Goal: Use online tool/utility: Utilize a website feature to perform a specific function

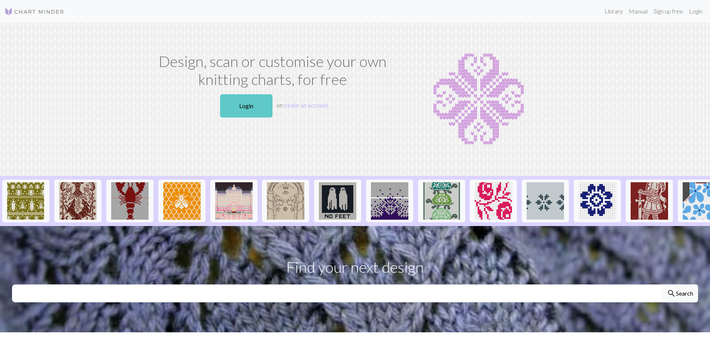
click at [252, 107] on link "Login" at bounding box center [246, 105] width 52 height 23
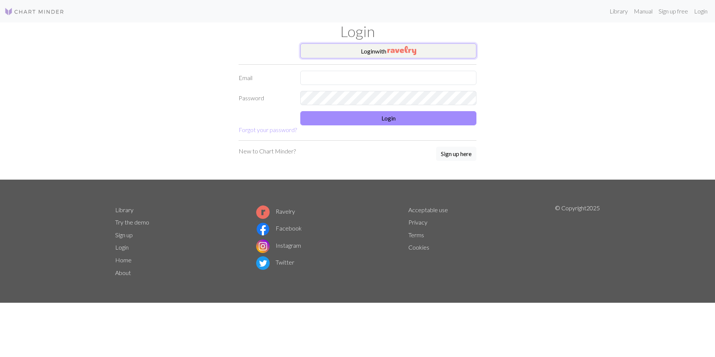
click at [422, 46] on button "Login with" at bounding box center [388, 50] width 176 height 15
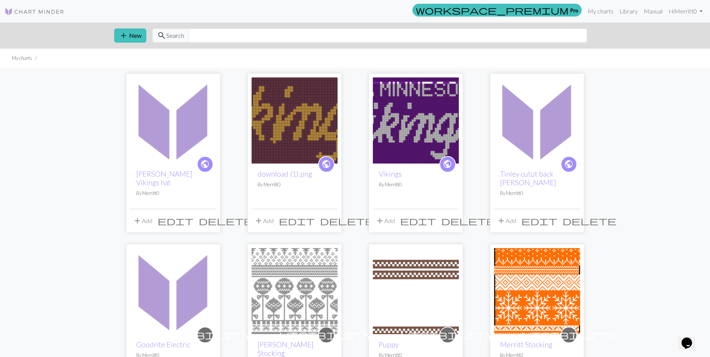
click at [158, 133] on img at bounding box center [173, 120] width 86 height 86
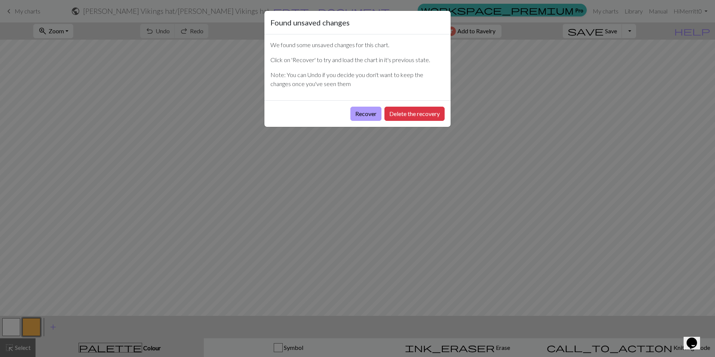
click at [363, 113] on button "Recover" at bounding box center [366, 114] width 31 height 14
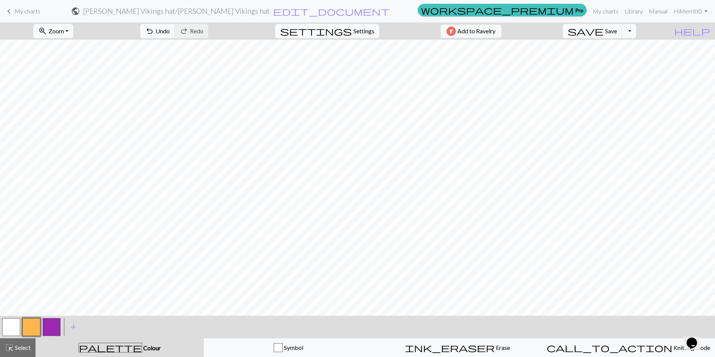
click at [360, 32] on span "Settings" at bounding box center [364, 31] width 21 height 9
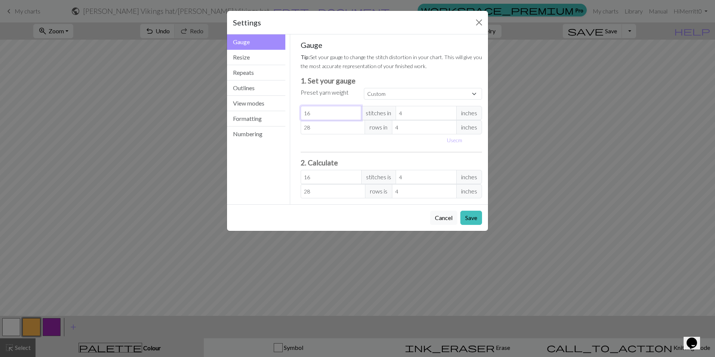
click at [324, 116] on input "16" at bounding box center [331, 113] width 61 height 14
type input "1"
type input "0"
type input "2"
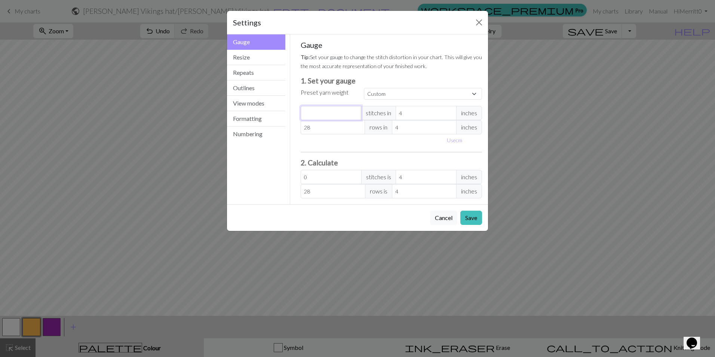
type input "2"
type input "20"
click at [325, 128] on input "28" at bounding box center [333, 127] width 65 height 14
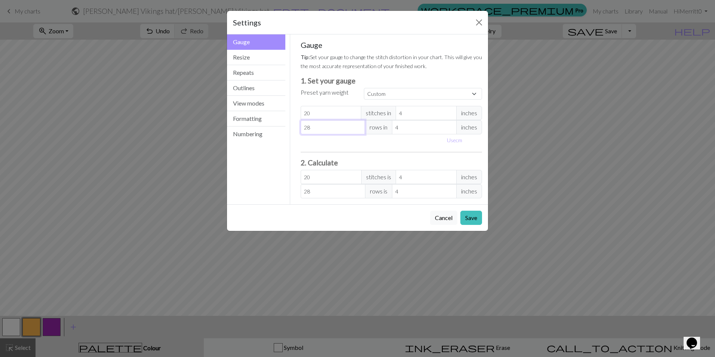
type input "2"
type input "26"
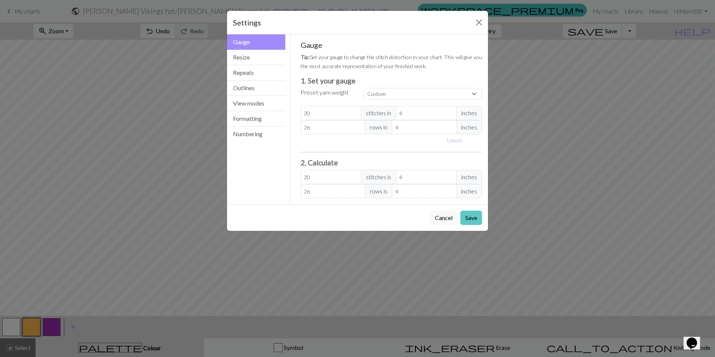
click at [471, 213] on button "Save" at bounding box center [472, 218] width 22 height 14
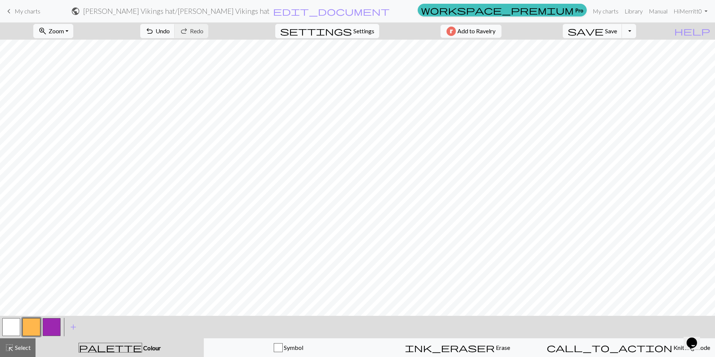
click at [358, 29] on span "Settings" at bounding box center [364, 31] width 21 height 9
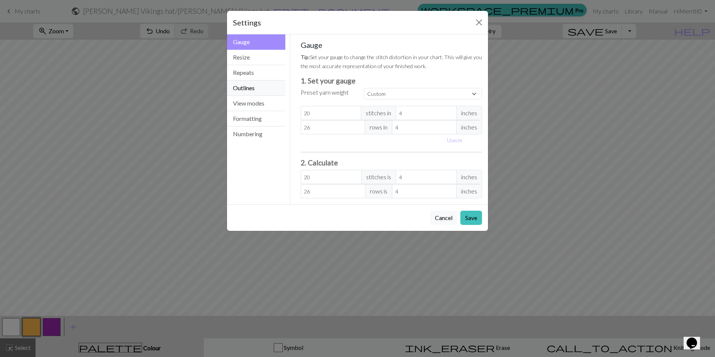
click at [254, 88] on button "Outlines" at bounding box center [256, 87] width 58 height 15
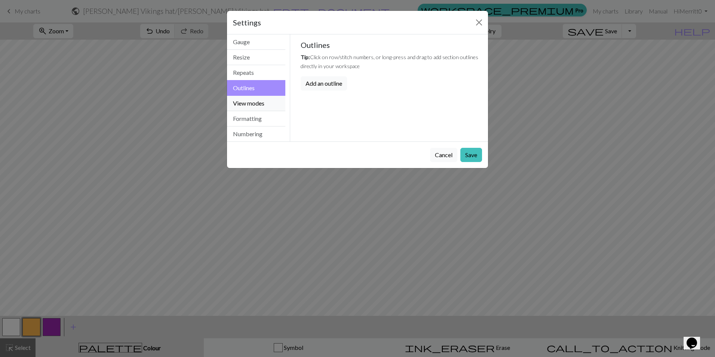
click at [256, 105] on button "View modes" at bounding box center [256, 103] width 58 height 15
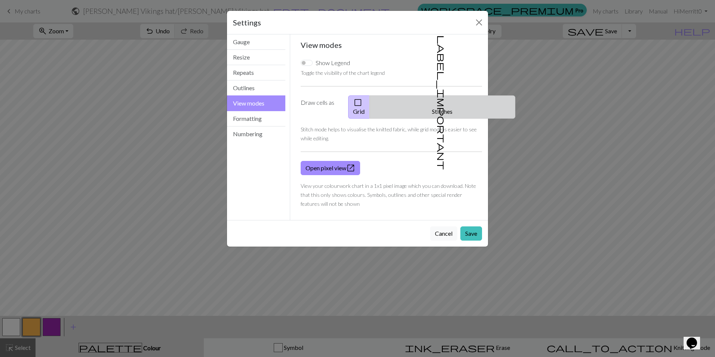
click at [451, 108] on button "label_important Stitches" at bounding box center [443, 106] width 146 height 23
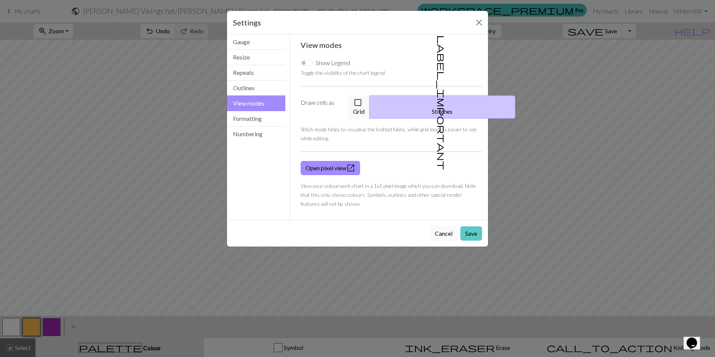
click at [473, 226] on button "Save" at bounding box center [472, 233] width 22 height 14
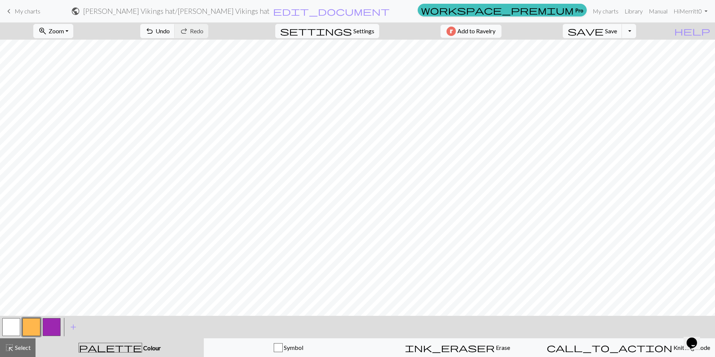
click at [17, 324] on button "button" at bounding box center [11, 327] width 18 height 18
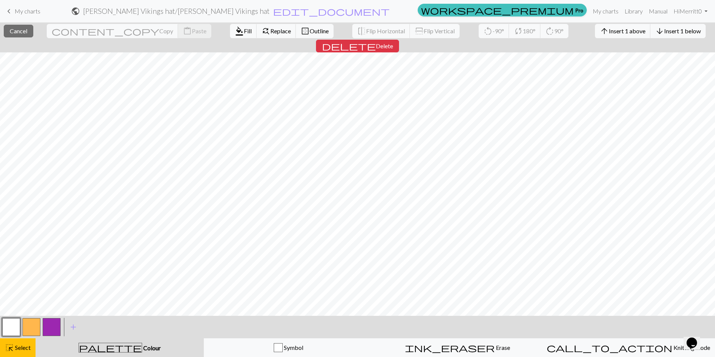
click at [15, 326] on button "button" at bounding box center [11, 327] width 18 height 18
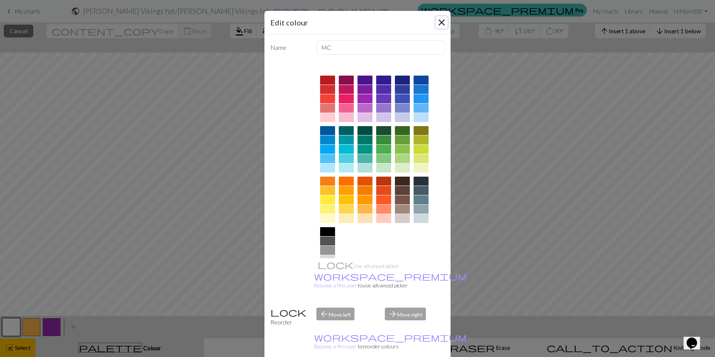
click at [439, 24] on button "Close" at bounding box center [442, 22] width 12 height 12
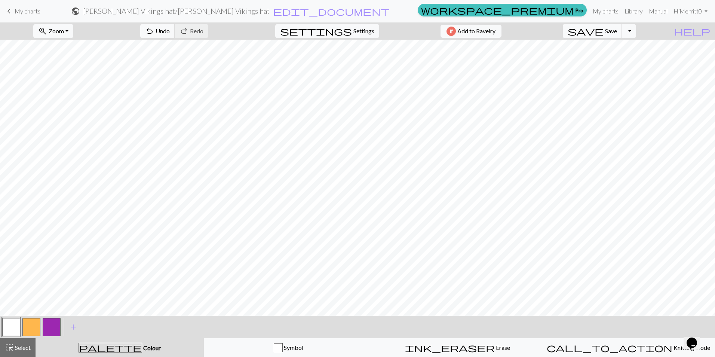
click at [7, 329] on button "button" at bounding box center [11, 327] width 18 height 18
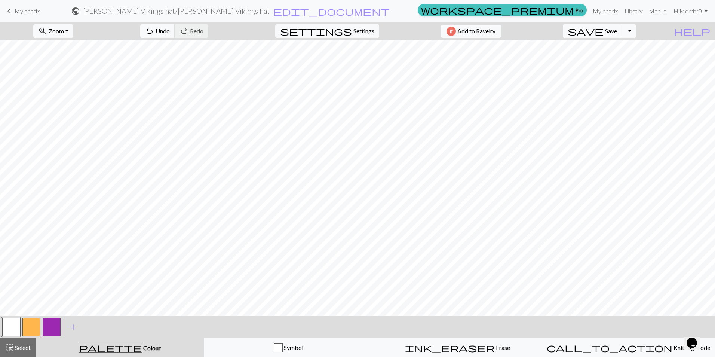
click at [36, 323] on button "button" at bounding box center [31, 327] width 18 height 18
click at [15, 323] on button "button" at bounding box center [11, 327] width 18 height 18
click at [30, 327] on button "button" at bounding box center [31, 327] width 18 height 18
click at [15, 327] on button "button" at bounding box center [11, 327] width 18 height 18
click at [142, 345] on div "palette Colour Colour" at bounding box center [119, 348] width 159 height 10
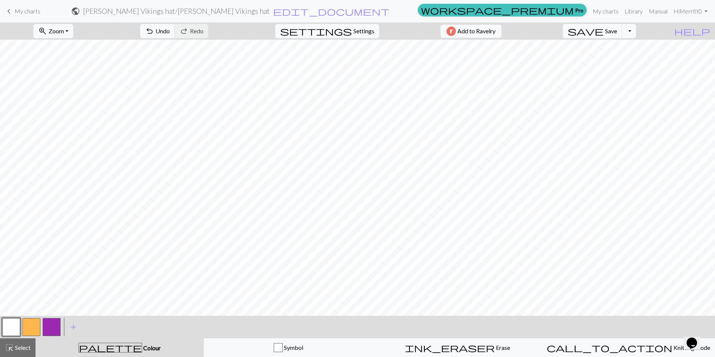
click at [17, 325] on button "button" at bounding box center [11, 327] width 18 height 18
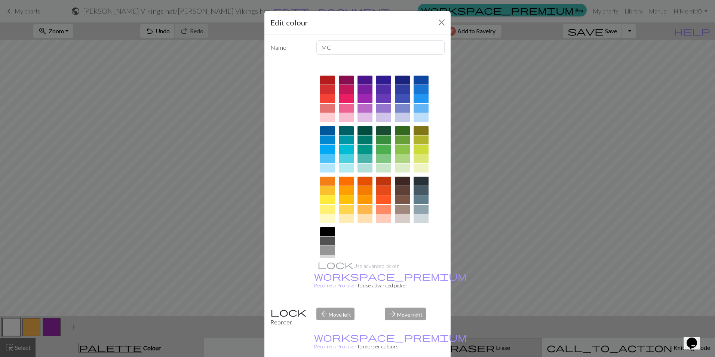
drag, startPoint x: 431, startPoint y: 352, endPoint x: 435, endPoint y: 351, distance: 3.8
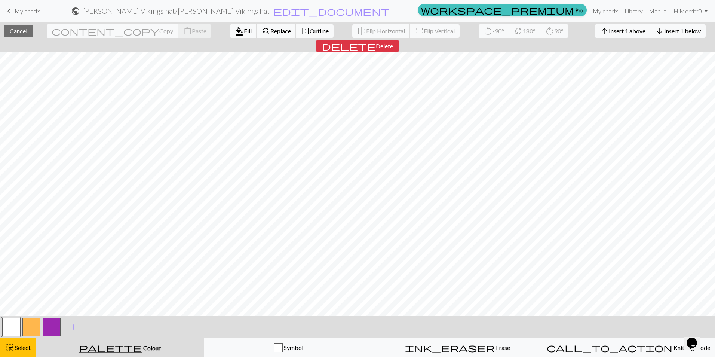
click at [171, 341] on button "palette Colour Colour" at bounding box center [120, 347] width 168 height 19
click at [18, 352] on div "highlight_alt Select Select" at bounding box center [18, 347] width 26 height 9
click at [19, 27] on span "Cancel" at bounding box center [19, 30] width 18 height 7
click at [32, 28] on button "close Cancel" at bounding box center [19, 31] width 30 height 13
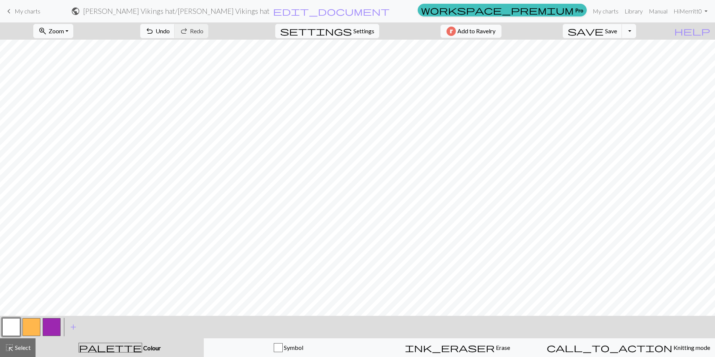
click at [47, 327] on button "button" at bounding box center [52, 327] width 18 height 18
click at [12, 322] on button "button" at bounding box center [11, 327] width 18 height 18
drag, startPoint x: 50, startPoint y: 329, endPoint x: 131, endPoint y: 312, distance: 82.5
click at [50, 329] on button "button" at bounding box center [52, 327] width 18 height 18
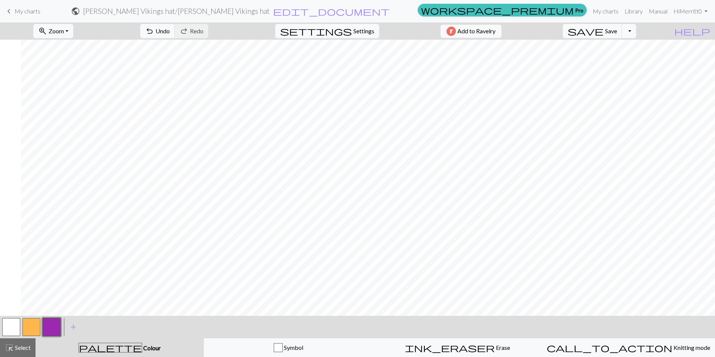
scroll to position [0, 262]
drag, startPoint x: 18, startPoint y: 322, endPoint x: 31, endPoint y: 320, distance: 13.6
click at [18, 322] on button "button" at bounding box center [11, 327] width 18 height 18
click at [58, 322] on button "button" at bounding box center [52, 327] width 18 height 18
drag, startPoint x: 13, startPoint y: 323, endPoint x: 77, endPoint y: 321, distance: 64.0
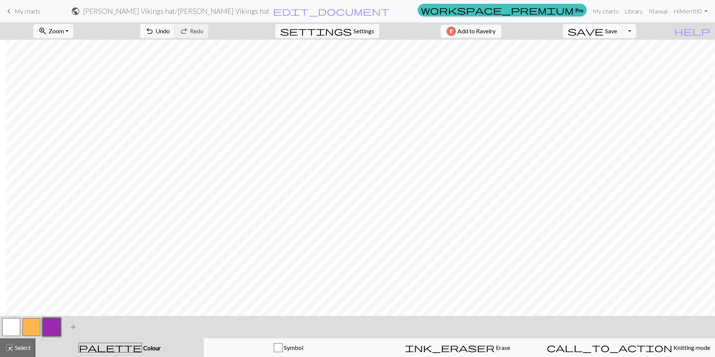
click at [14, 323] on button "button" at bounding box center [11, 327] width 18 height 18
drag, startPoint x: 54, startPoint y: 323, endPoint x: 167, endPoint y: 311, distance: 113.6
click at [55, 323] on button "button" at bounding box center [52, 327] width 18 height 18
